Goal: Task Accomplishment & Management: Use online tool/utility

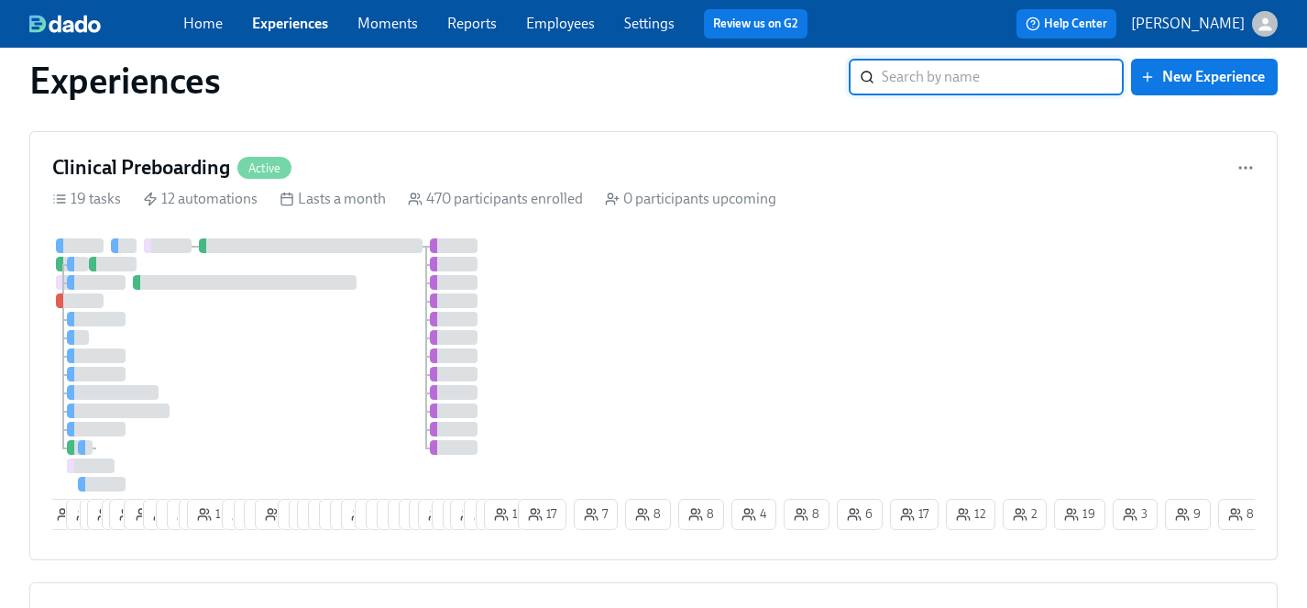
scroll to position [1885, 0]
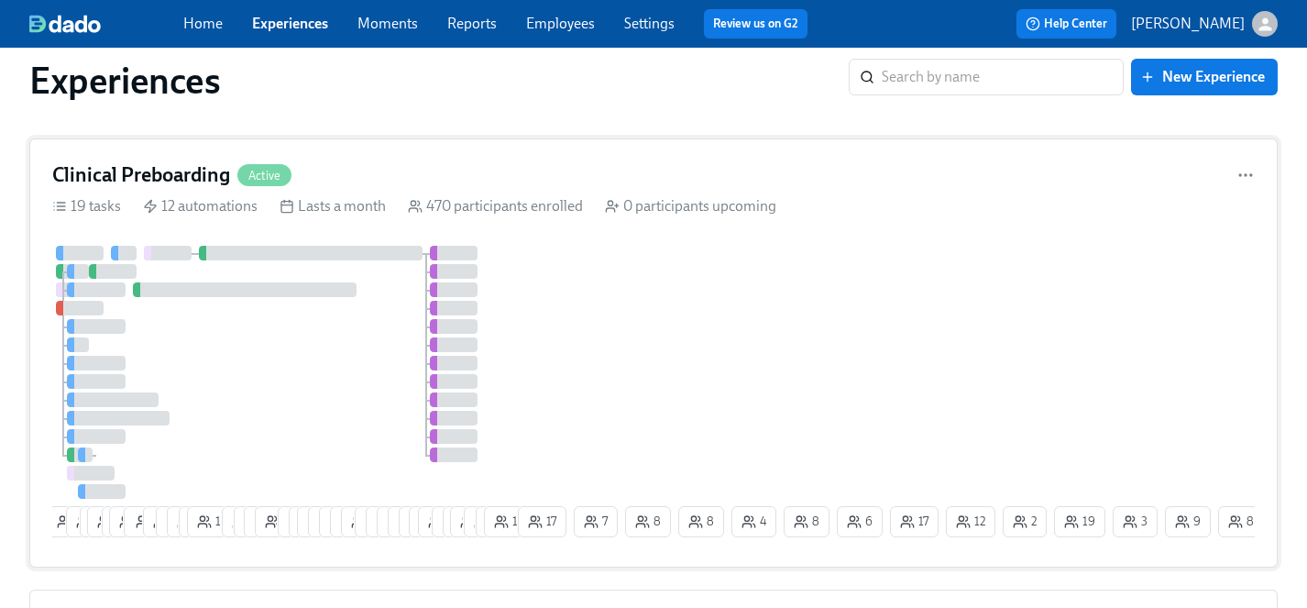
click at [324, 424] on div at bounding box center [283, 372] width 462 height 253
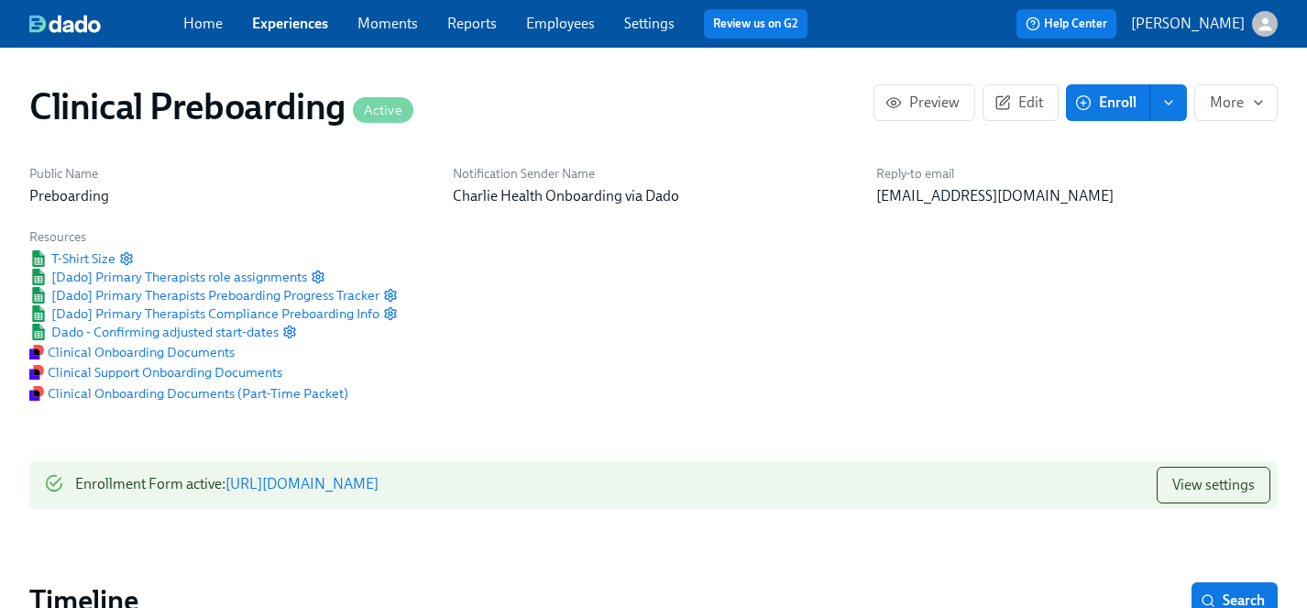
scroll to position [0, 20841]
click at [558, 16] on link "Employees" at bounding box center [560, 23] width 69 height 17
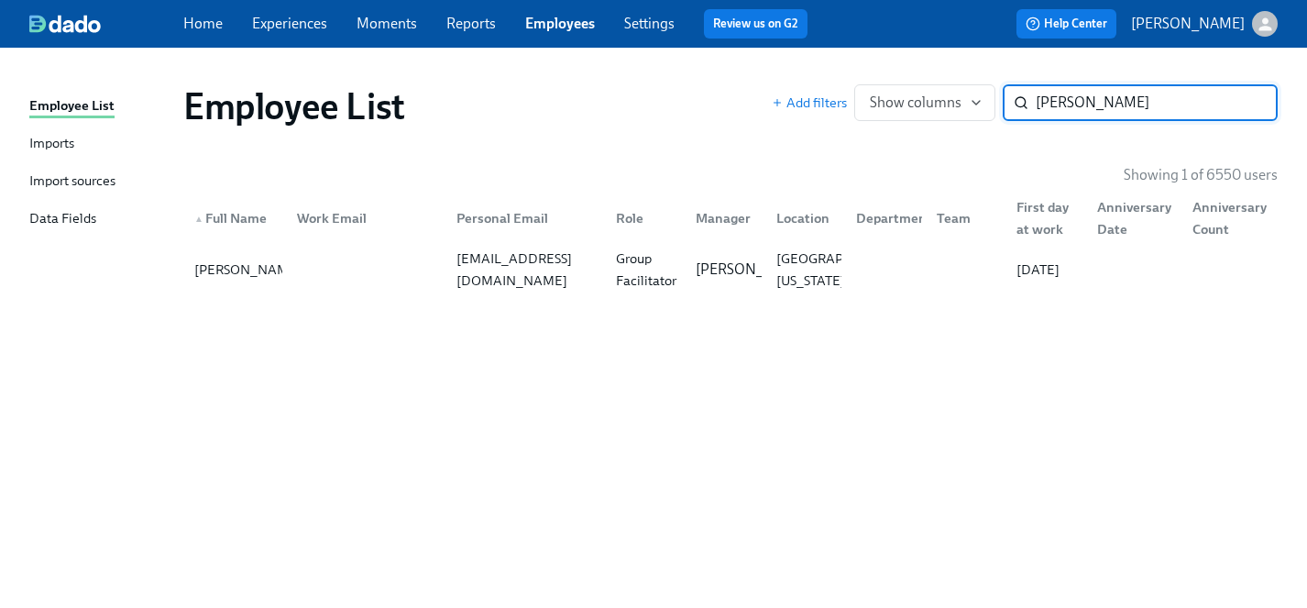
type input "[PERSON_NAME]"
click at [286, 26] on link "Experiences" at bounding box center [289, 23] width 75 height 17
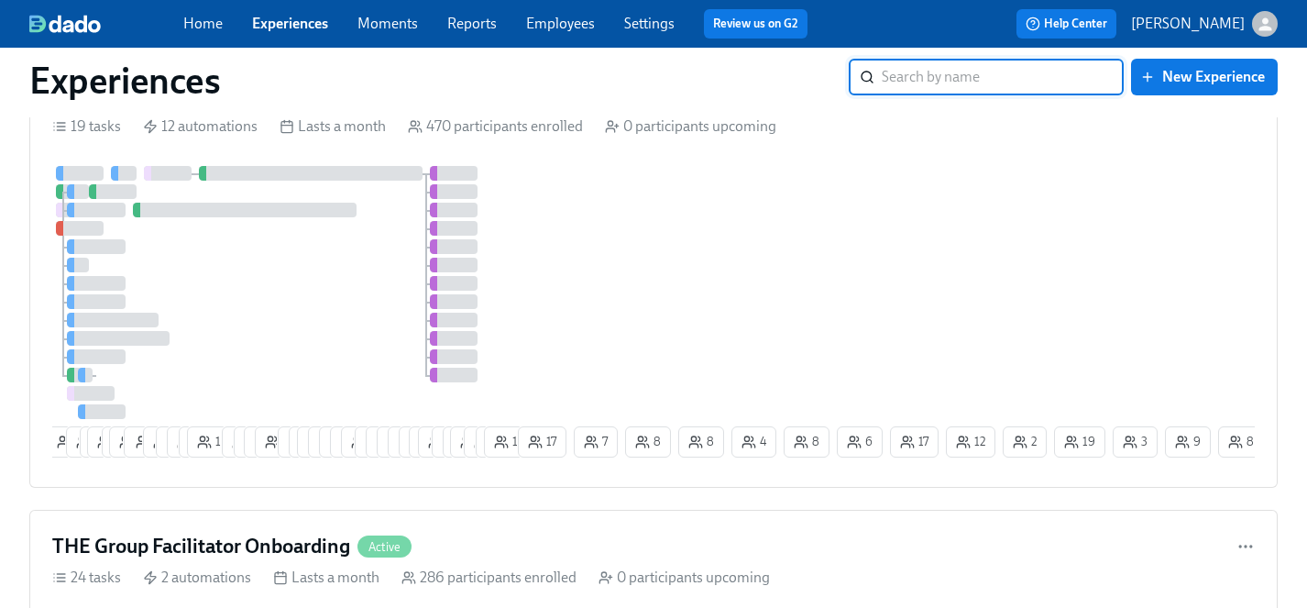
scroll to position [1967, 0]
click at [338, 285] on div at bounding box center [283, 289] width 462 height 253
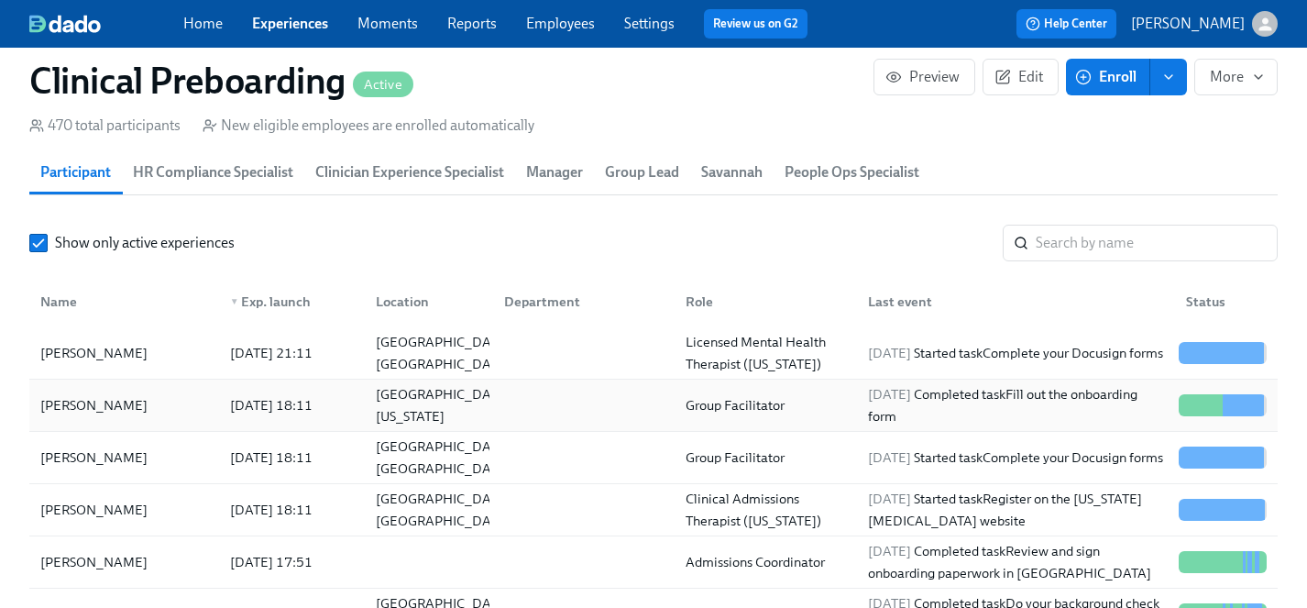
scroll to position [1988, 0]
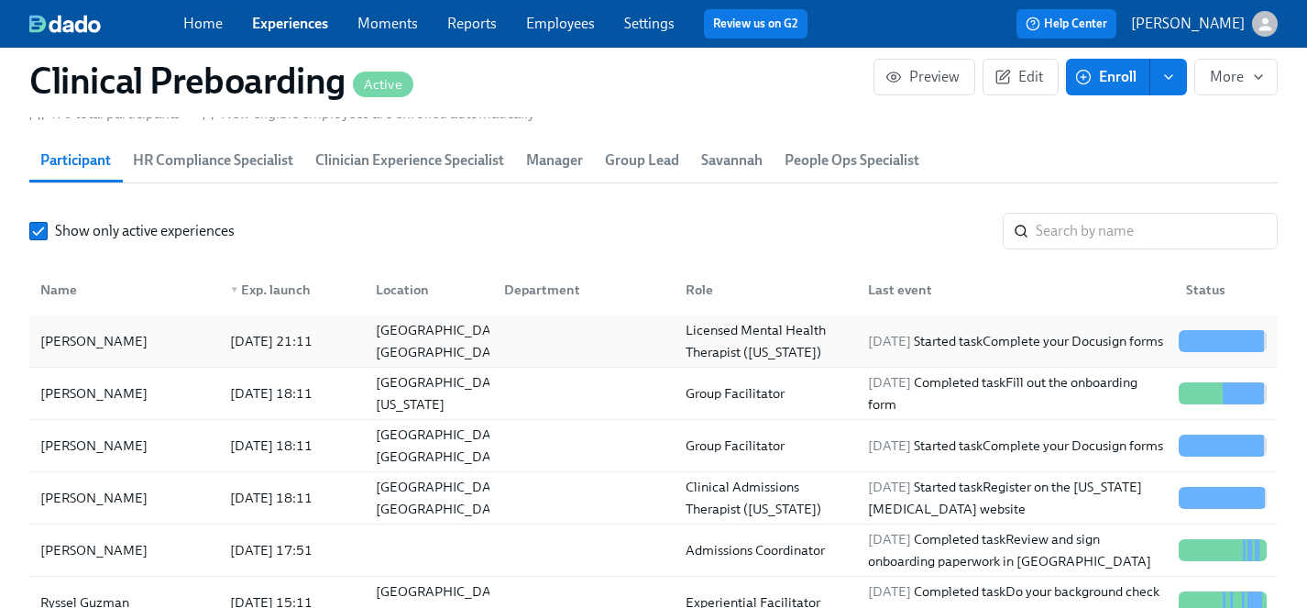
click at [99, 341] on div "[PERSON_NAME]" at bounding box center [94, 341] width 122 height 22
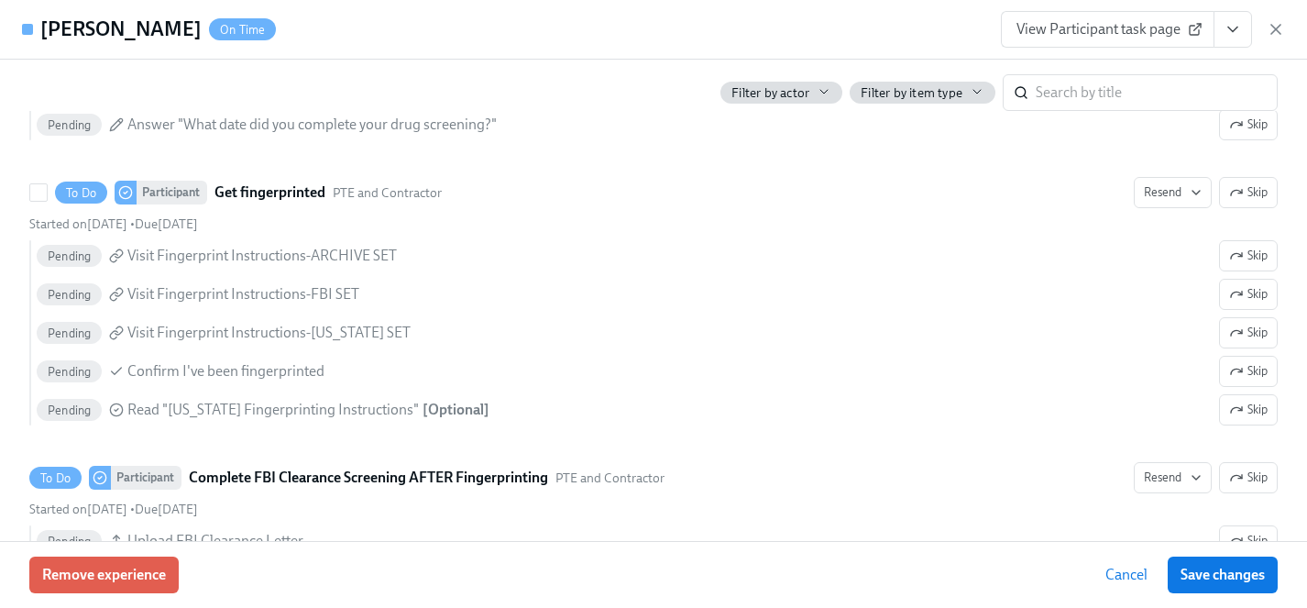
scroll to position [2773, 0]
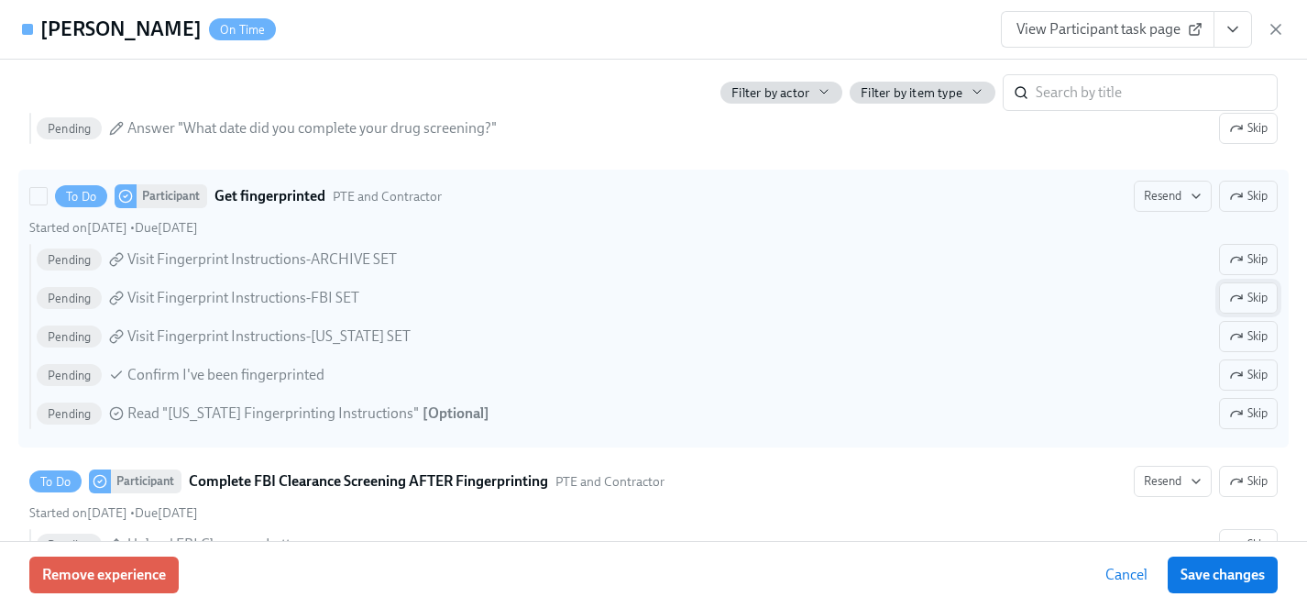
click at [1254, 301] on span "Skip" at bounding box center [1248, 298] width 38 height 18
click at [1247, 340] on span "Skip" at bounding box center [1248, 336] width 38 height 18
click at [1244, 416] on span "Skip" at bounding box center [1248, 413] width 38 height 18
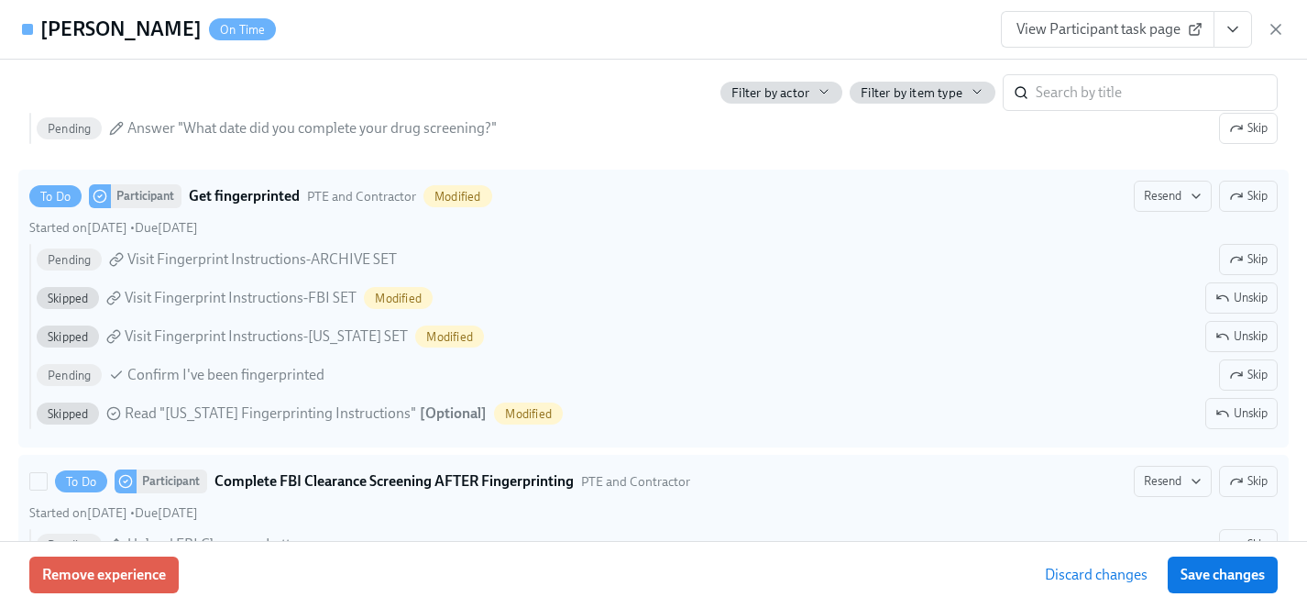
click at [1244, 481] on span "Skip" at bounding box center [1248, 481] width 38 height 18
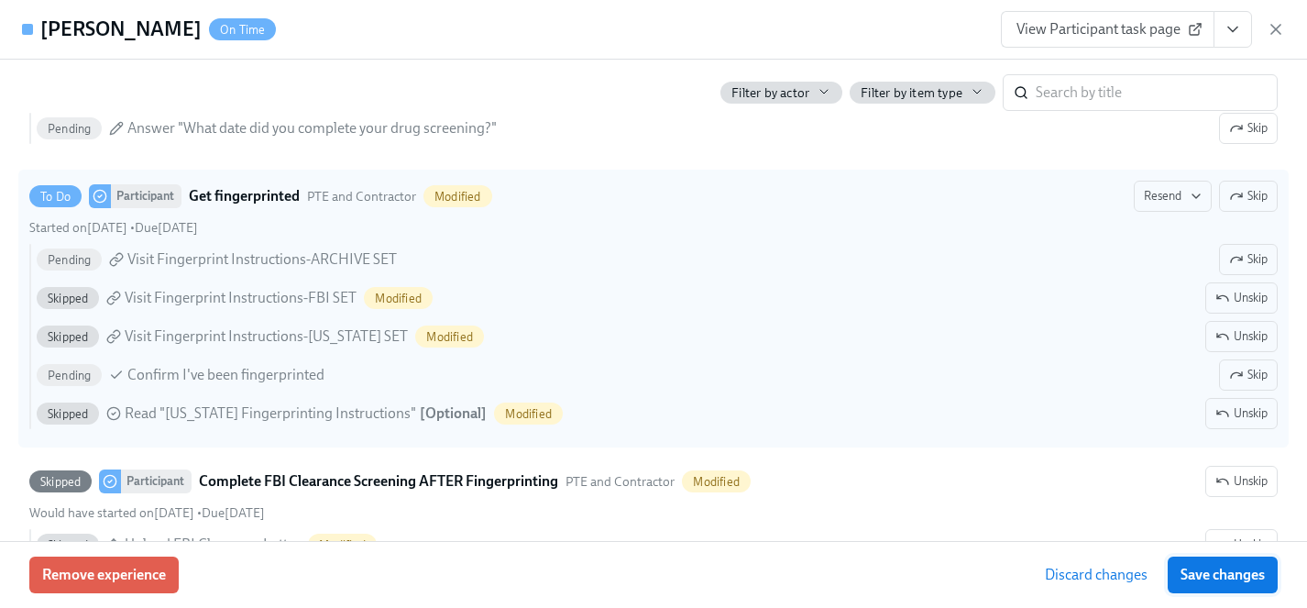
click at [1218, 571] on span "Save changes" at bounding box center [1222, 574] width 84 height 18
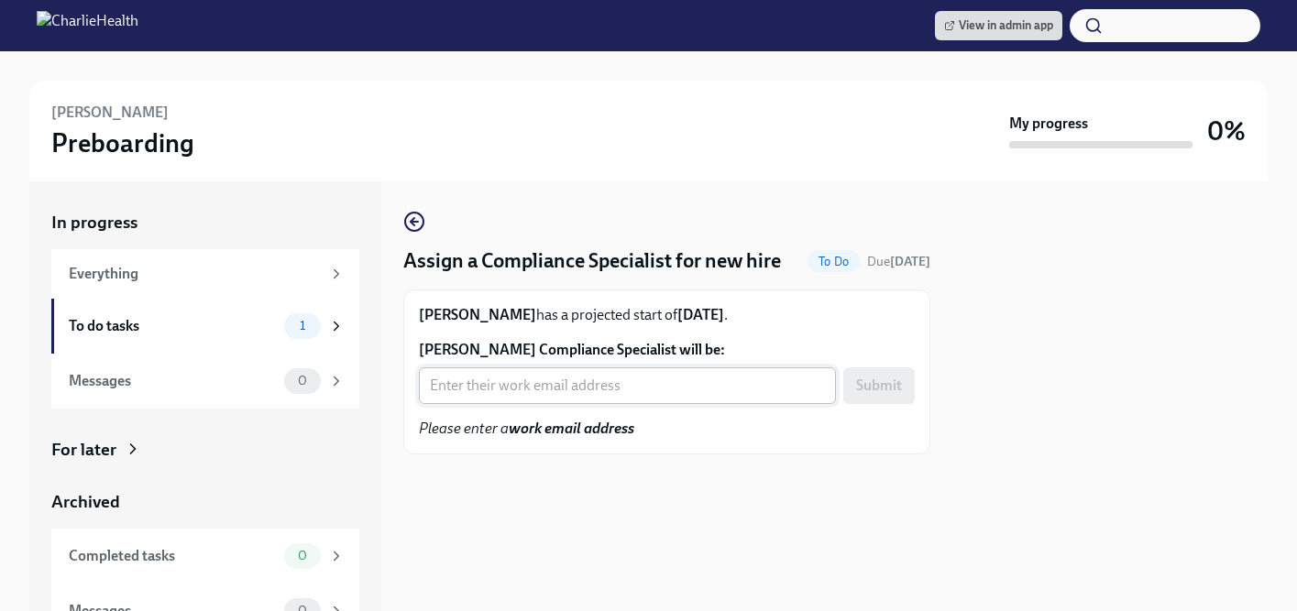
click at [474, 404] on input "[PERSON_NAME] Compliance Specialist will be:" at bounding box center [627, 385] width 417 height 37
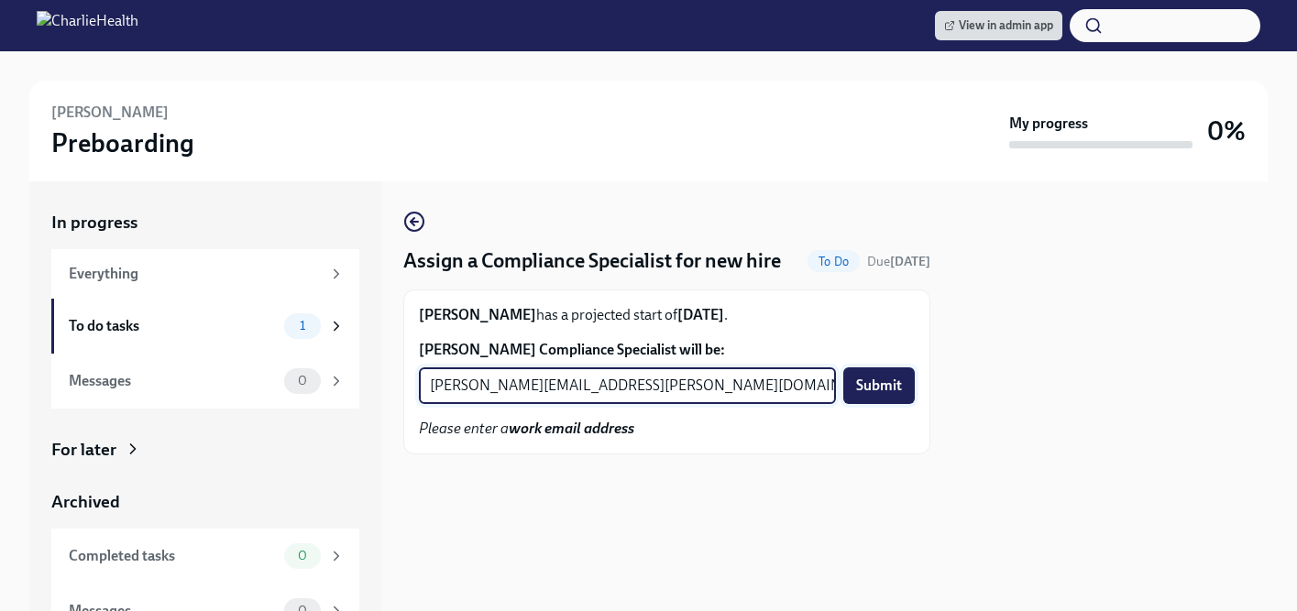
type input "[PERSON_NAME][EMAIL_ADDRESS][PERSON_NAME][DOMAIN_NAME]"
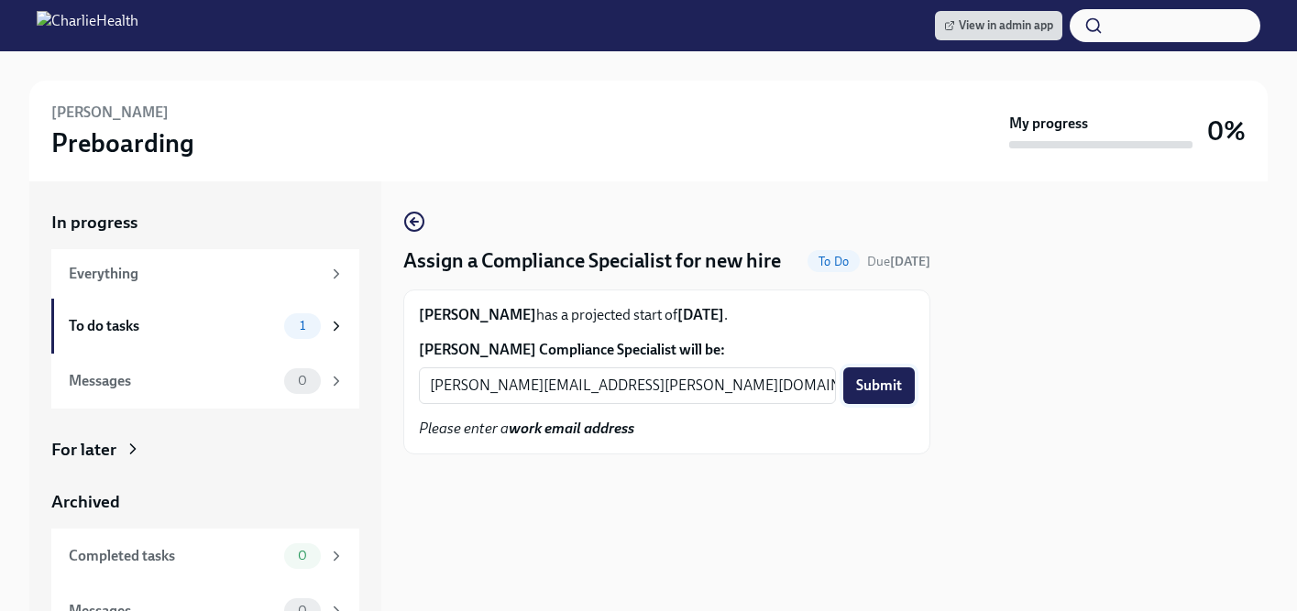
click at [879, 395] on span "Submit" at bounding box center [879, 386] width 46 height 18
